Goal: Task Accomplishment & Management: Use online tool/utility

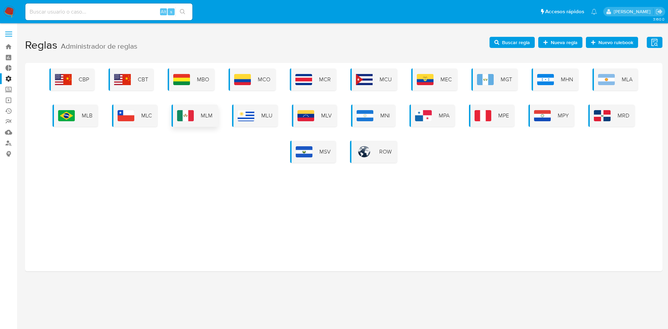
click at [198, 122] on div "MLM" at bounding box center [194, 116] width 47 height 22
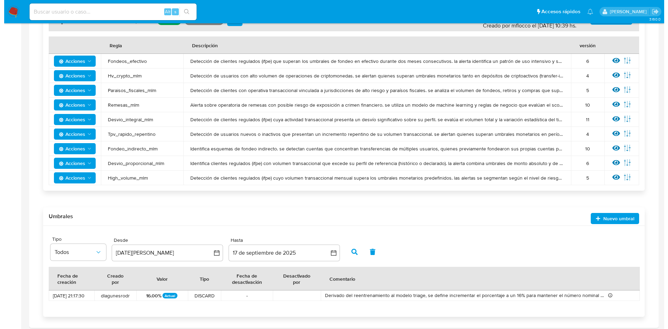
scroll to position [130, 0]
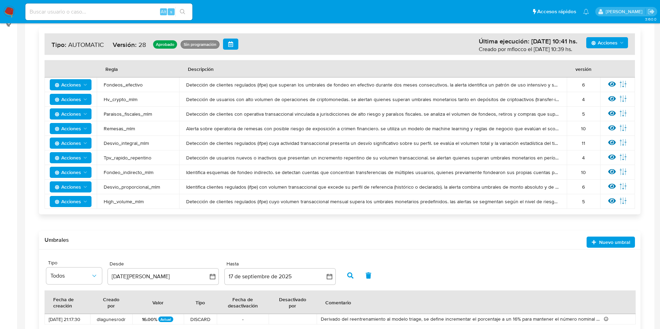
drag, startPoint x: 191, startPoint y: 84, endPoint x: 541, endPoint y: 86, distance: 349.9
click at [540, 86] on span "Detección de clientes regulados (ifpe) que superan los umbrales de fondeo en ef…" at bounding box center [373, 85] width 374 height 6
click at [609, 89] on div at bounding box center [612, 84] width 8 height 9
click at [610, 88] on div at bounding box center [612, 84] width 8 height 9
click at [612, 87] on icon at bounding box center [612, 84] width 8 height 8
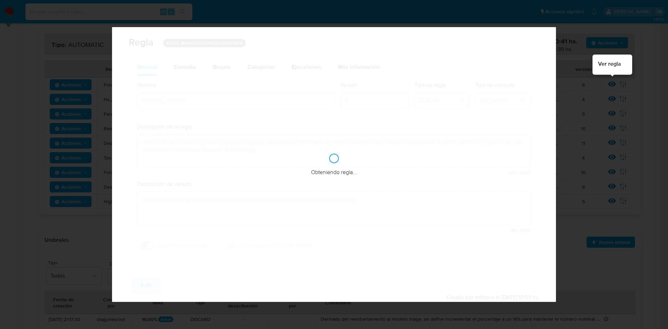
checkbox input "true"
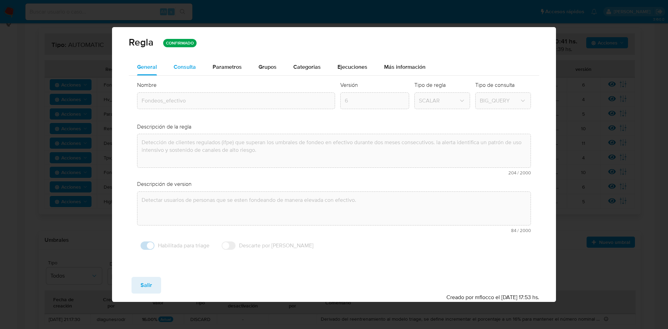
click at [191, 70] on span "Consulta" at bounding box center [185, 67] width 22 height 8
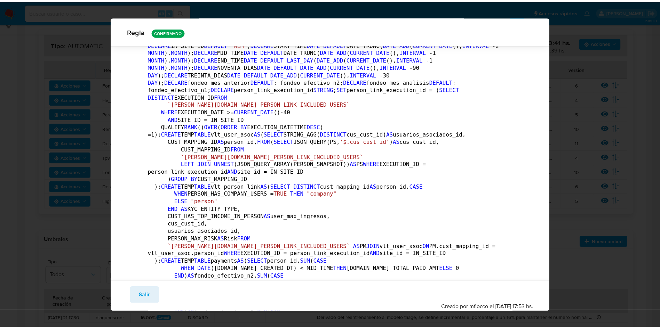
scroll to position [0, 0]
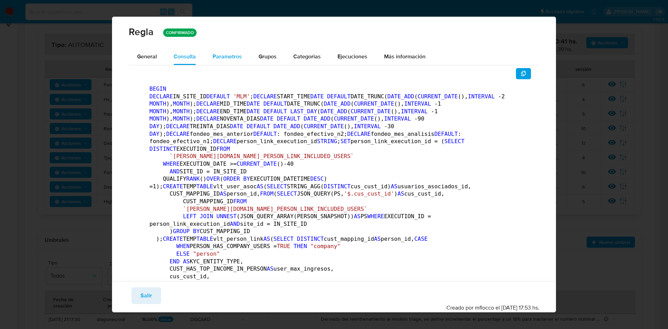
click at [221, 58] on span "Parametros" at bounding box center [226, 57] width 29 height 8
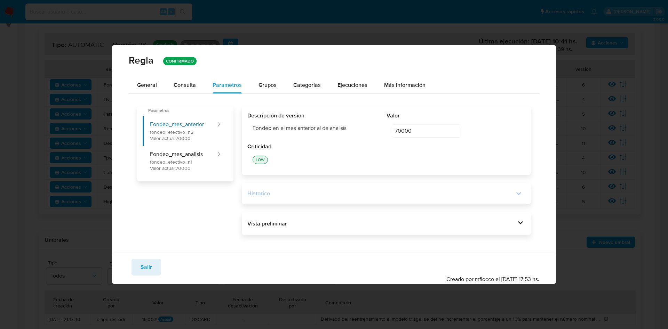
click at [513, 194] on div "Historico" at bounding box center [380, 194] width 267 height 8
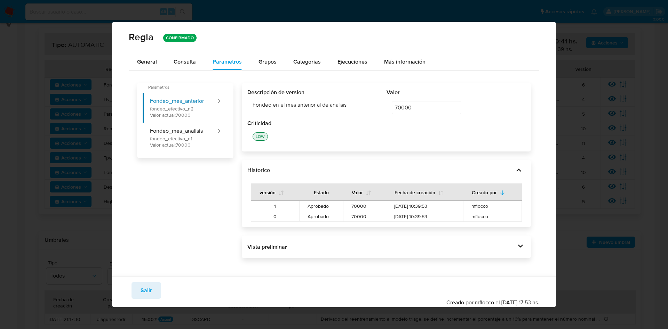
click at [515, 176] on div "versión Estado Valor Fecha de creación Creado por 1 Aprobado 70000 05/09/2025 1…" at bounding box center [386, 198] width 278 height 47
click at [517, 174] on icon at bounding box center [519, 171] width 10 height 10
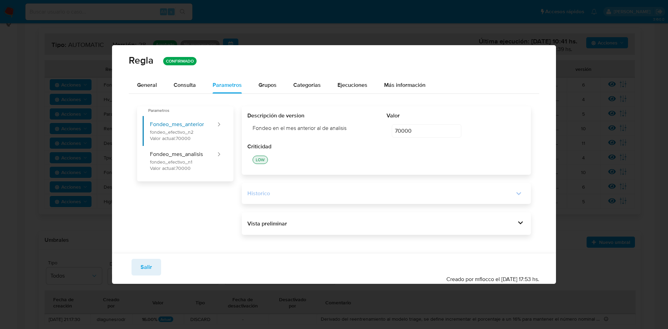
click at [521, 214] on div "Vista preliminar BEGIN DECLARE IN_SITE_ID DEFAULT 'MLM' ; DECLARE START_TIME DA…" at bounding box center [386, 223] width 289 height 23
click at [521, 221] on icon at bounding box center [520, 223] width 10 height 10
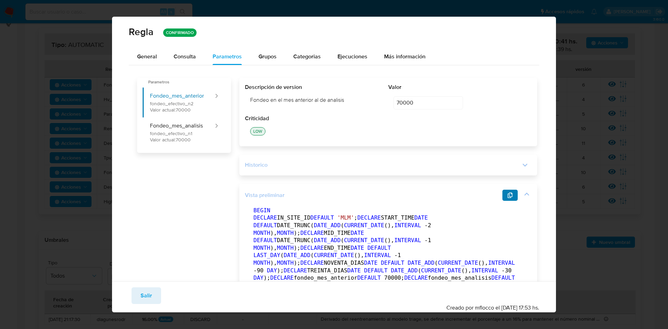
click at [502, 199] on button "button" at bounding box center [509, 195] width 15 height 11
click at [139, 53] on span "General" at bounding box center [147, 57] width 20 height 8
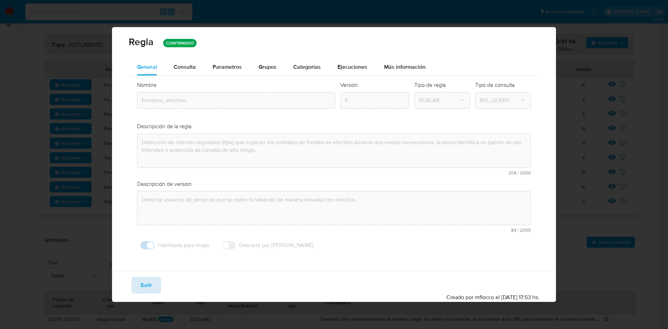
click at [148, 288] on span "Salir" at bounding box center [146, 285] width 11 height 15
type input "1"
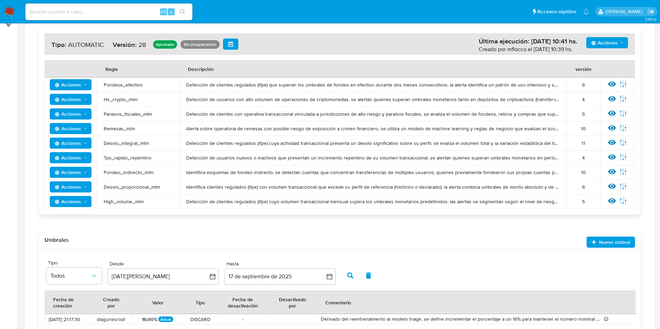
click at [190, 82] on span "Detección de clientes regulados (ifpe) que superan los umbrales de fondeo en ef…" at bounding box center [373, 85] width 374 height 6
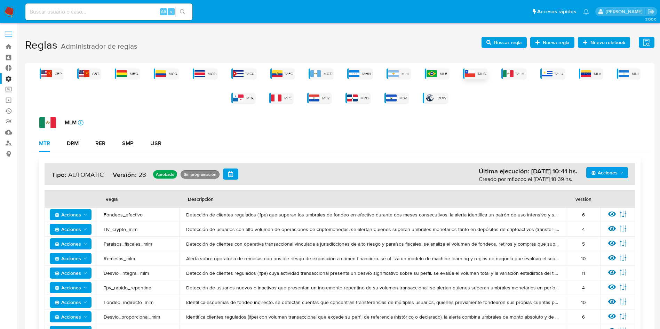
click at [471, 78] on div "MLC" at bounding box center [475, 74] width 24 height 10
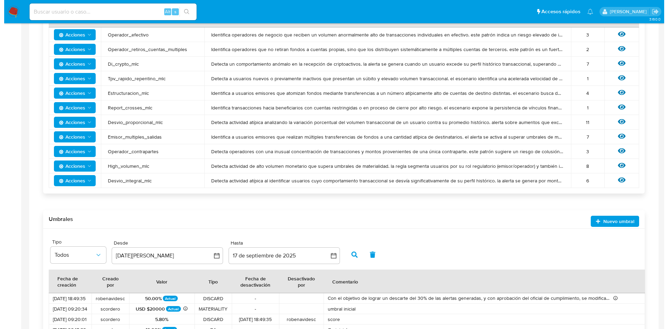
scroll to position [156, 0]
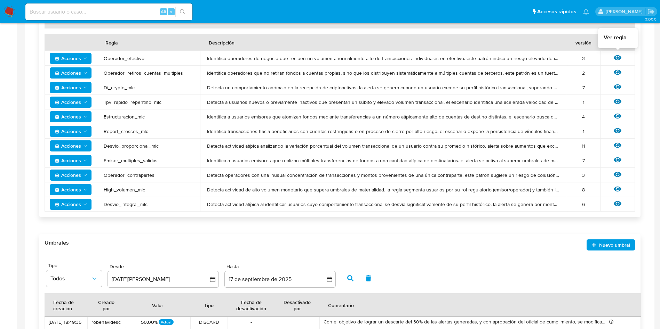
click at [616, 59] on icon at bounding box center [617, 57] width 8 height 5
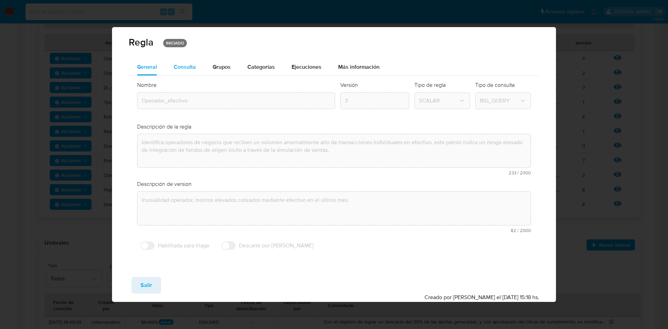
click at [185, 71] on div "Consulta" at bounding box center [185, 67] width 22 height 17
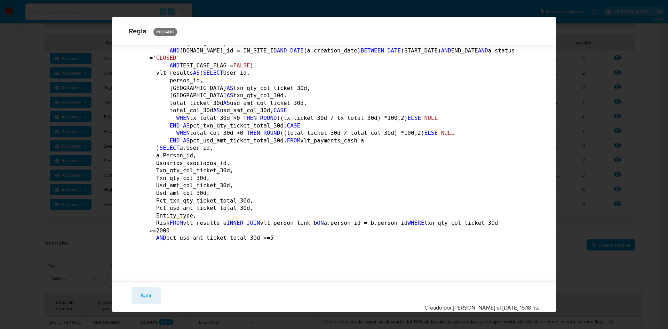
scroll to position [1206, 0]
click at [139, 295] on button "Salir" at bounding box center [146, 296] width 30 height 17
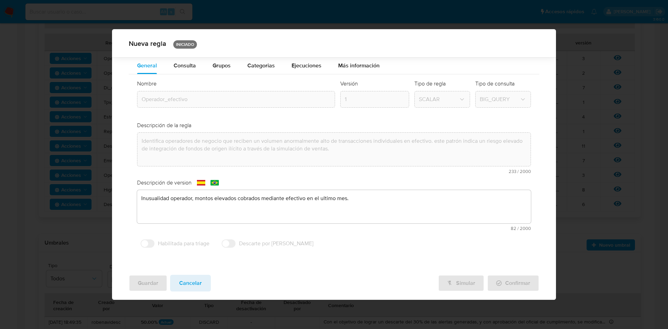
scroll to position [0, 0]
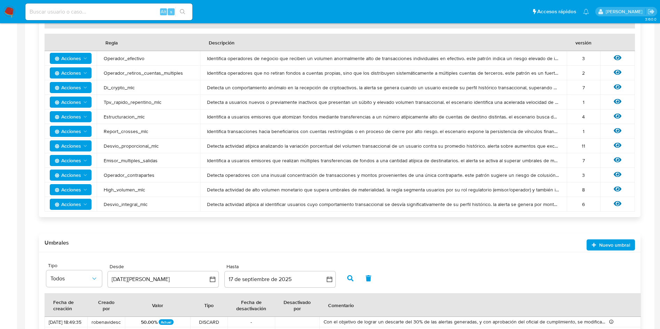
click at [616, 70] on icon at bounding box center [617, 72] width 8 height 5
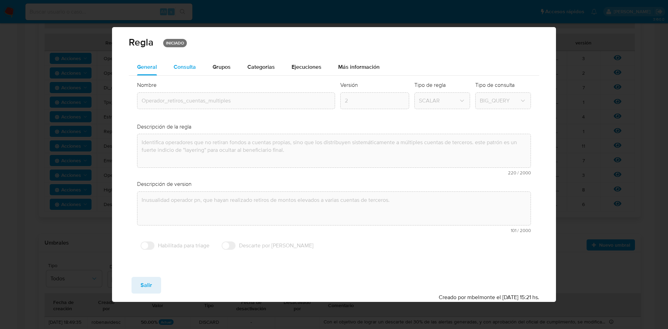
click at [183, 71] on div "Consulta" at bounding box center [185, 67] width 22 height 17
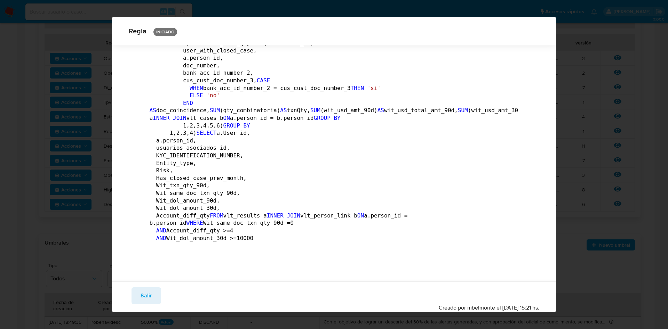
scroll to position [1664, 0]
click at [130, 299] on div "Guardar Salir Simular Confirmar" at bounding box center [334, 296] width 411 height 17
click at [148, 298] on span "Salir" at bounding box center [146, 295] width 11 height 15
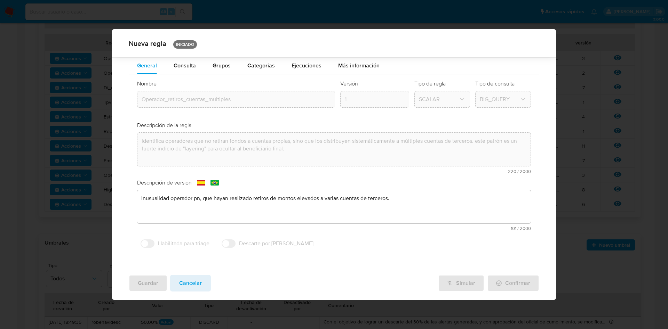
scroll to position [0, 0]
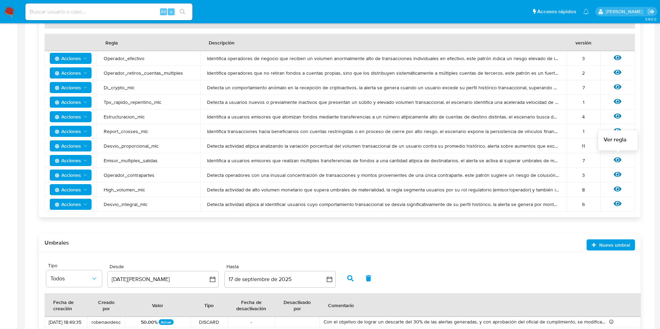
click at [617, 156] on icon at bounding box center [617, 160] width 8 height 8
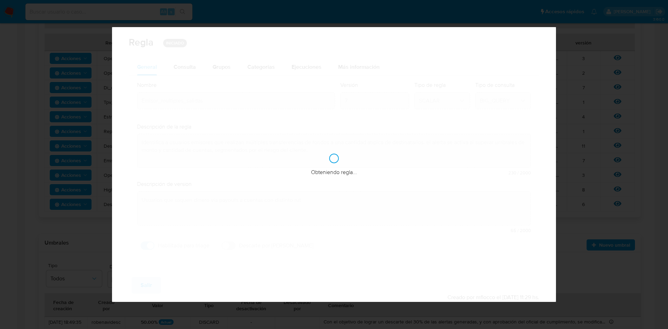
checkbox input "true"
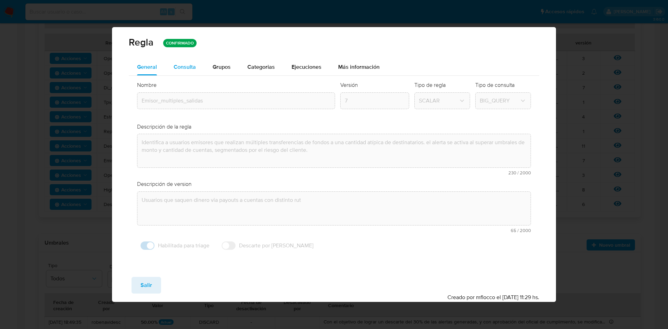
click at [193, 68] on span "Consulta" at bounding box center [185, 67] width 22 height 8
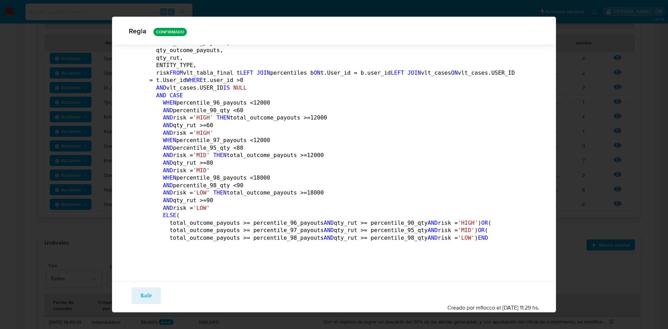
scroll to position [1476, 0]
click at [152, 290] on button "Salir" at bounding box center [146, 296] width 30 height 17
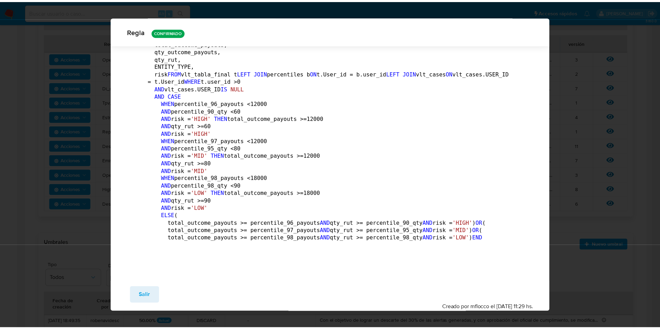
scroll to position [0, 0]
